Goal: Task Accomplishment & Management: Manage account settings

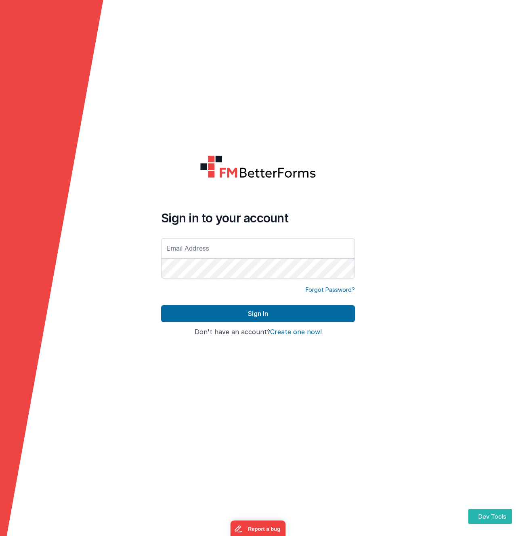
click at [182, 148] on form "Sign in to your account Forgot Password? Sign In Sign in with Google Don't have…" at bounding box center [258, 268] width 516 height 536
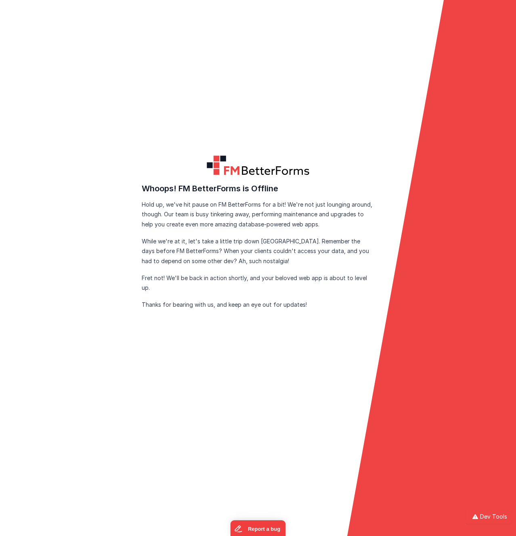
click at [179, 139] on form "FM BetterForms is Offline FM BetterForms is currently down for maintenance and …" at bounding box center [258, 268] width 516 height 536
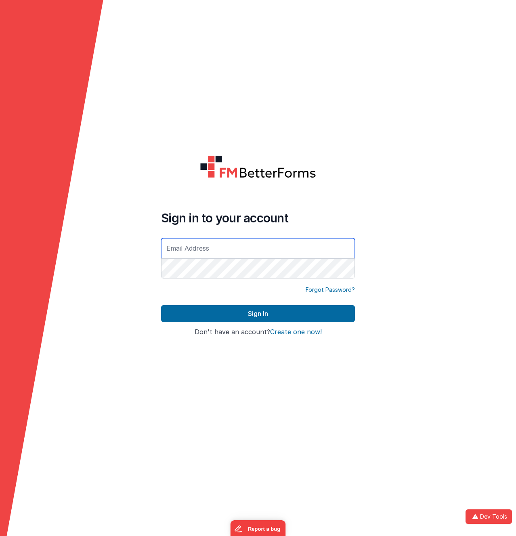
click at [210, 245] on input "text" at bounding box center [258, 248] width 194 height 20
type input "[EMAIL_ADDRESS][DOMAIN_NAME]"
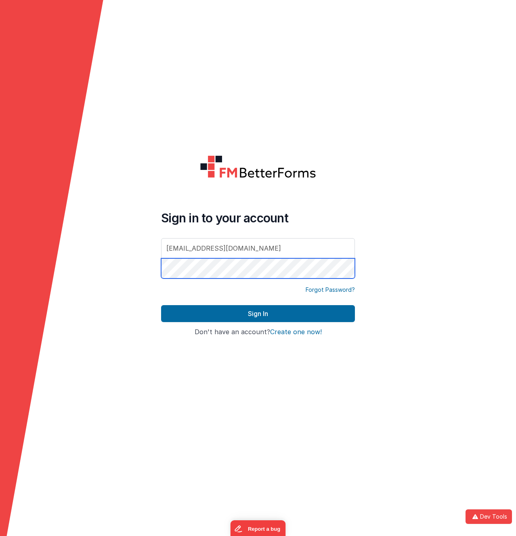
click at [161, 305] on button "Sign In" at bounding box center [258, 313] width 194 height 17
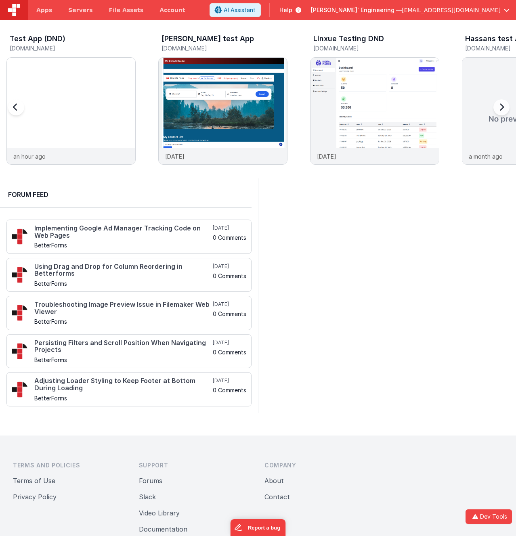
click at [379, 231] on div at bounding box center [387, 296] width 258 height 235
